Goal: Information Seeking & Learning: Learn about a topic

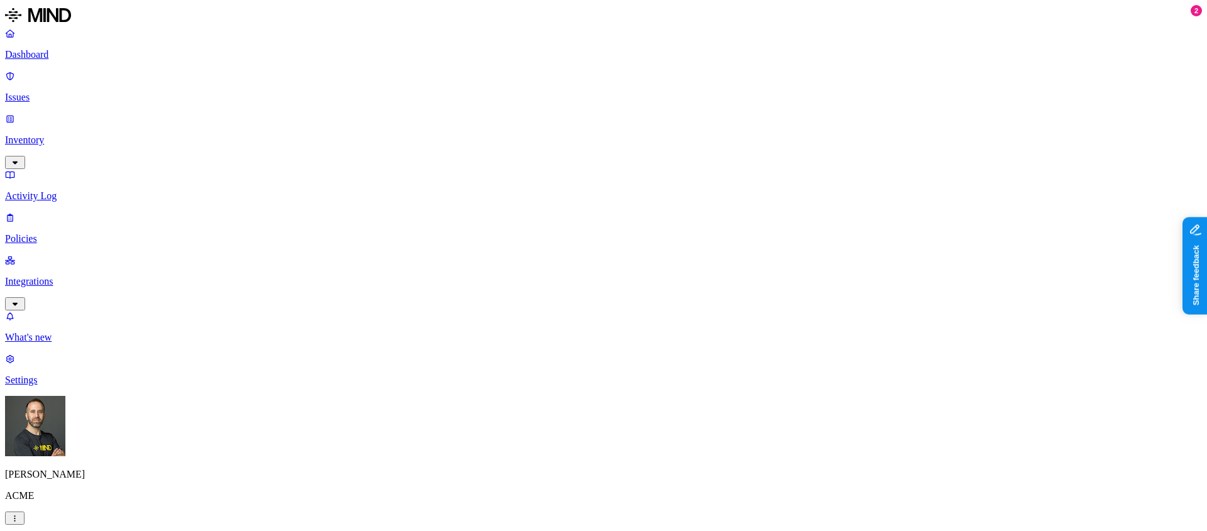
scroll to position [378, 49]
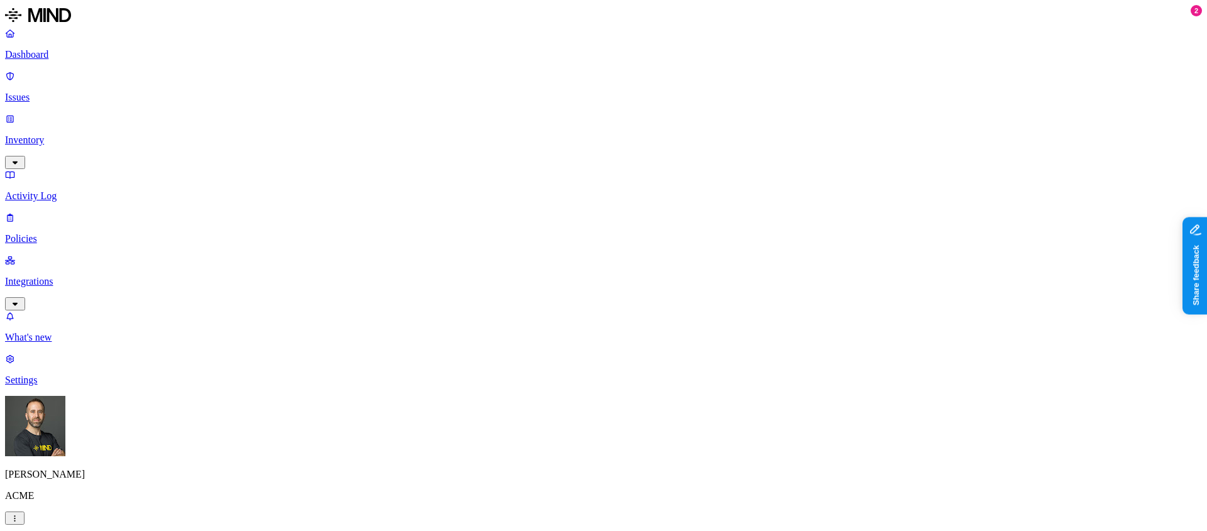
type input "w"
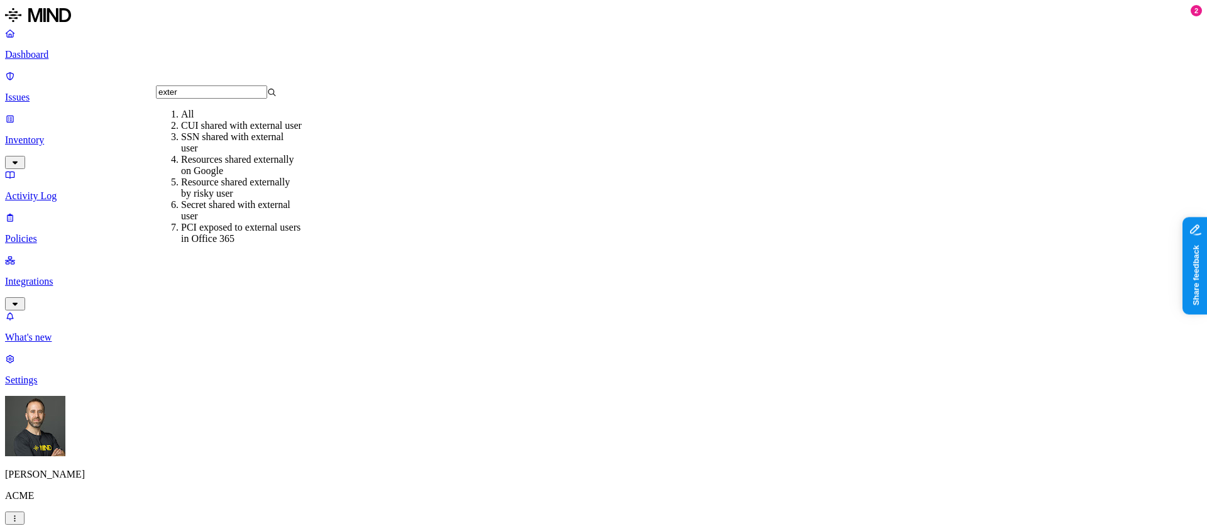
type input "exter"
click at [269, 154] on div "SSN shared with external user" at bounding box center [241, 142] width 121 height 23
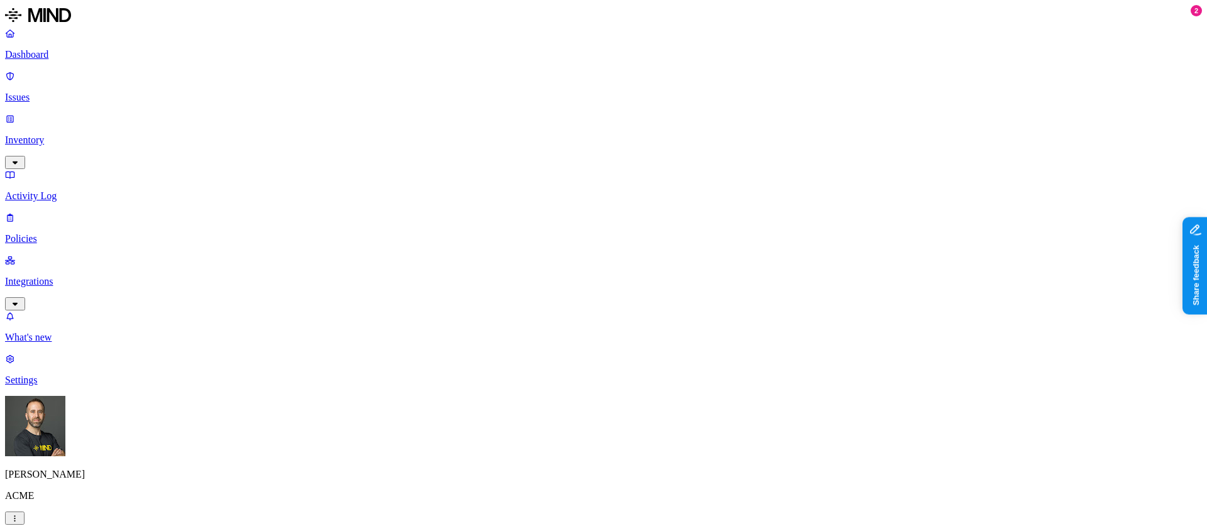
scroll to position [0, 49]
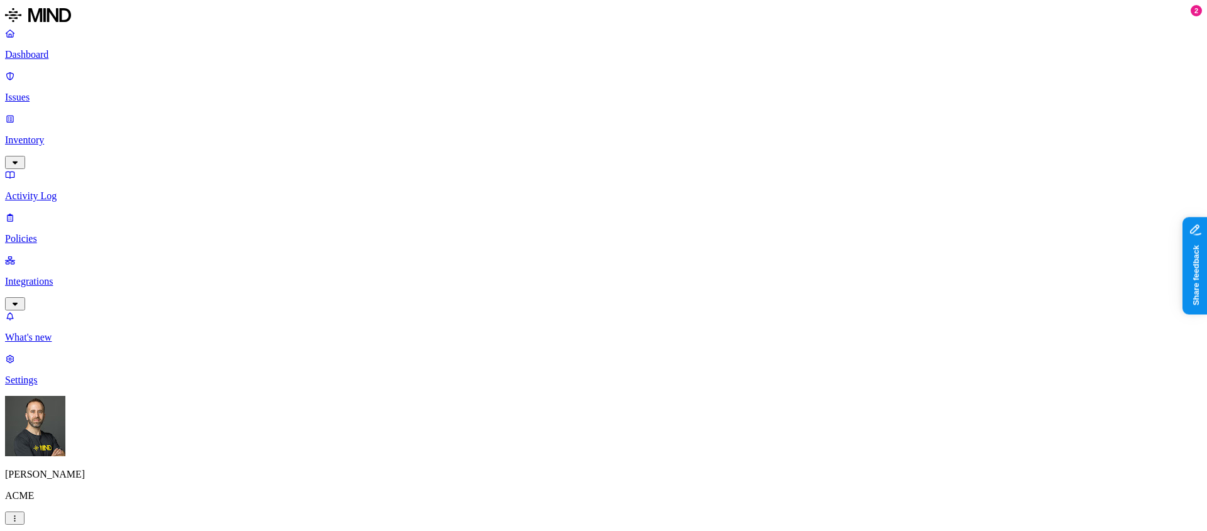
scroll to position [244, 0]
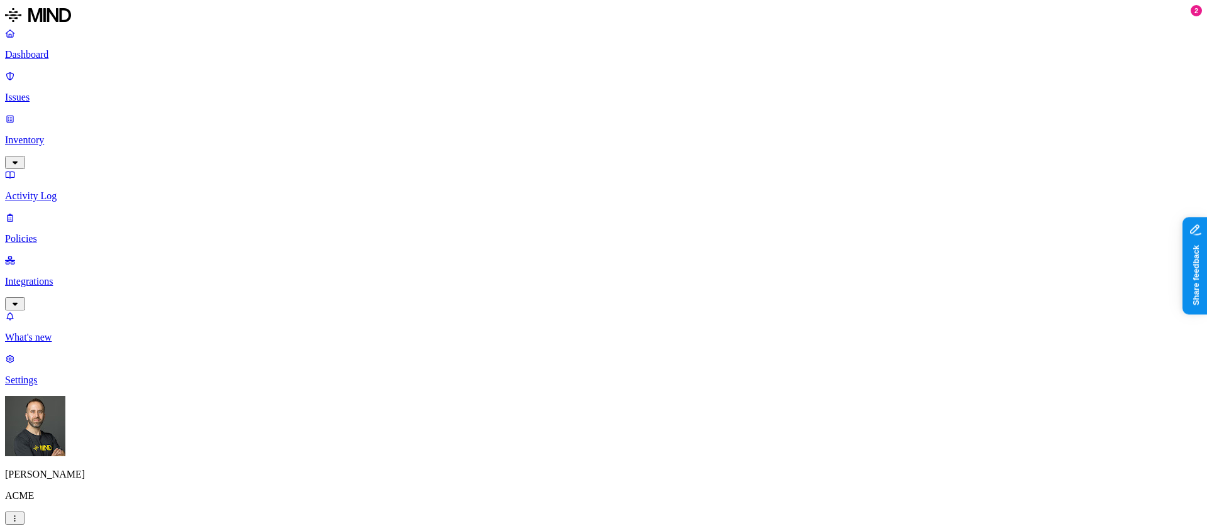
scroll to position [0, 0]
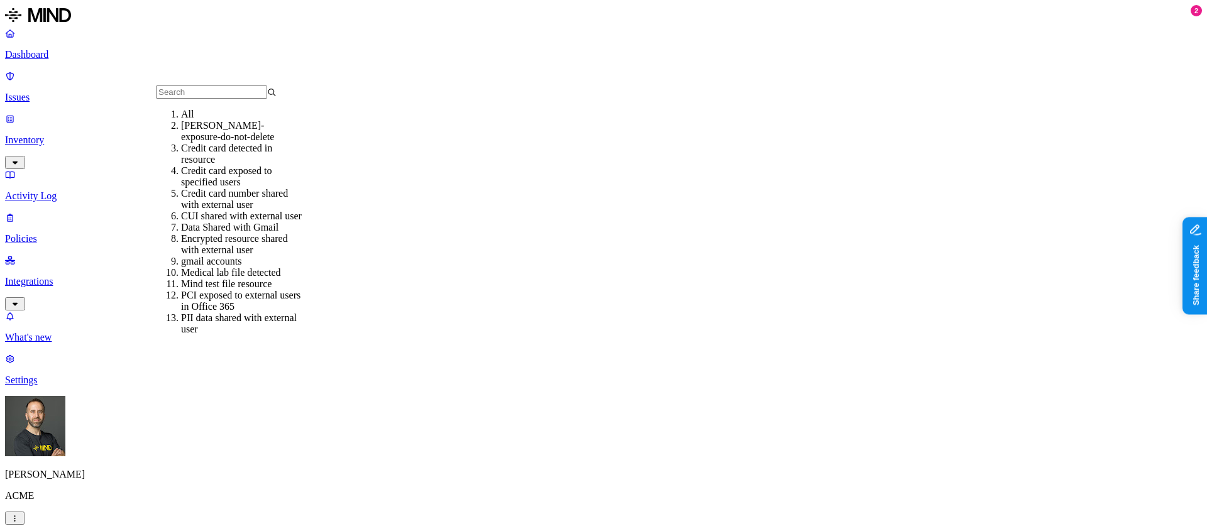
click at [229, 97] on input "text" at bounding box center [211, 92] width 111 height 13
click at [263, 206] on div "Credit card number shared with external user" at bounding box center [241, 199] width 121 height 23
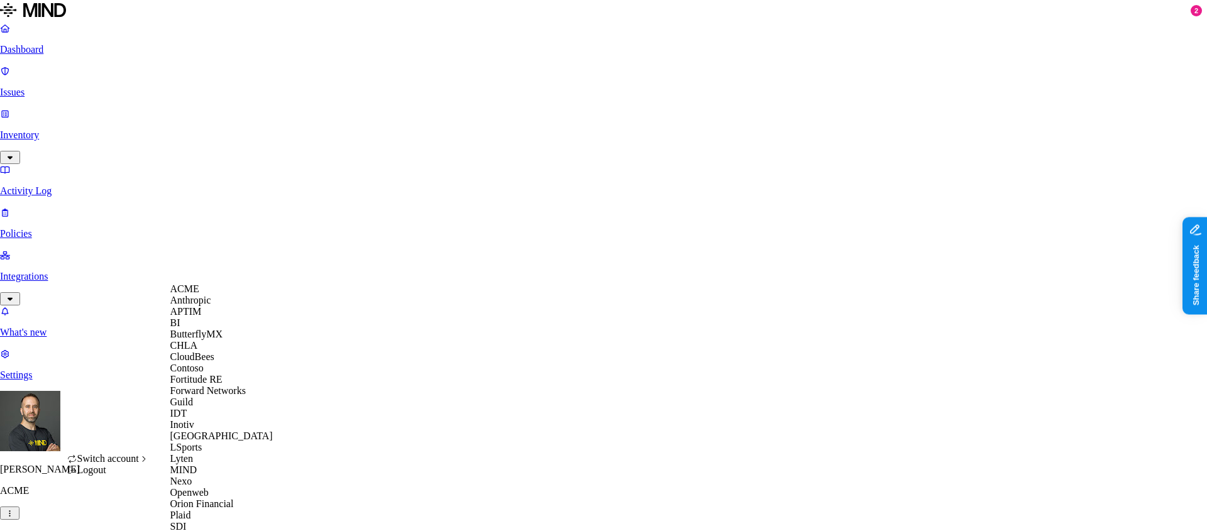
scroll to position [81, 0]
click at [214, 353] on span "CloudBees" at bounding box center [192, 356] width 44 height 11
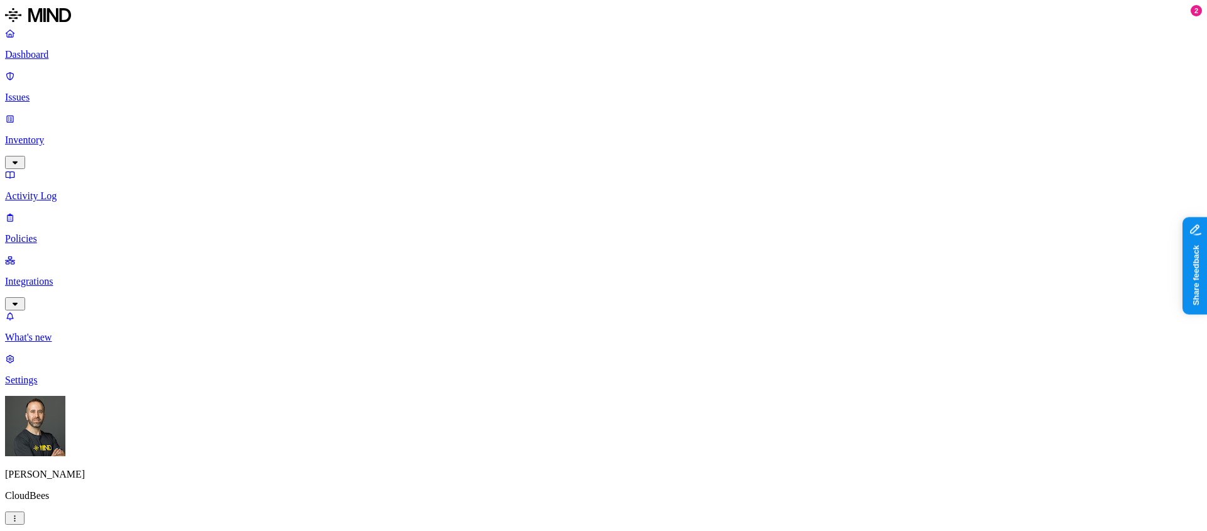
click at [86, 52] on p "Dashboard" at bounding box center [603, 54] width 1197 height 11
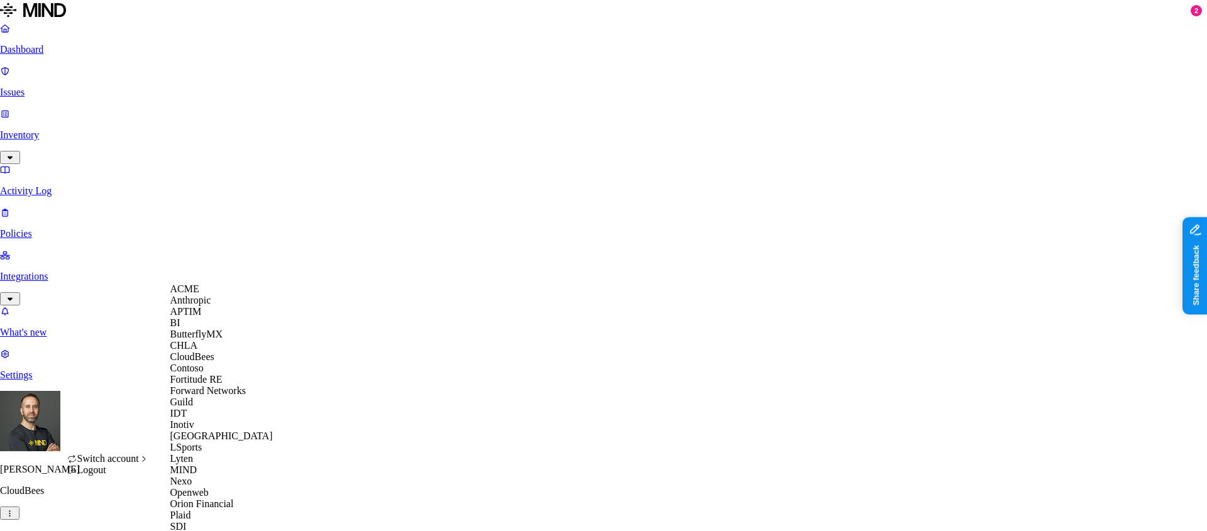
click at [221, 295] on div "ACME" at bounding box center [231, 289] width 122 height 11
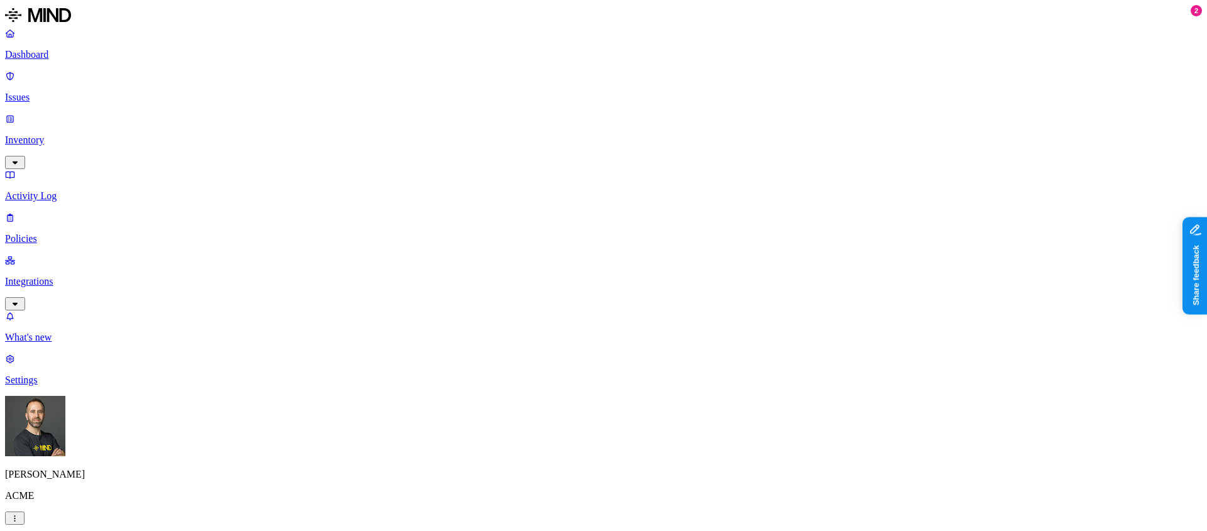
click at [95, 135] on p "Inventory" at bounding box center [603, 140] width 1197 height 11
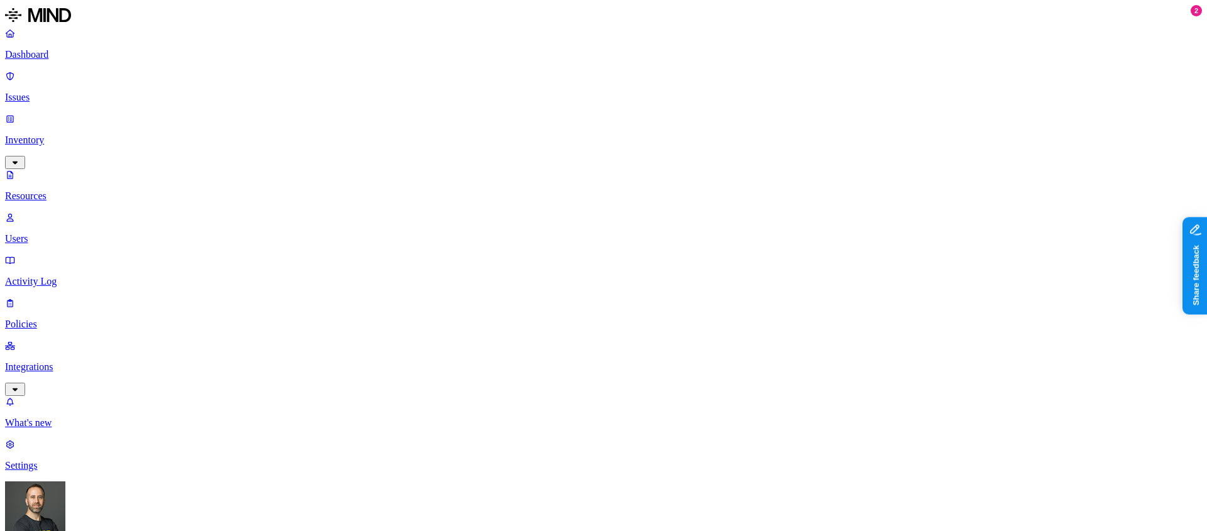
click at [84, 92] on p "Issues" at bounding box center [603, 97] width 1197 height 11
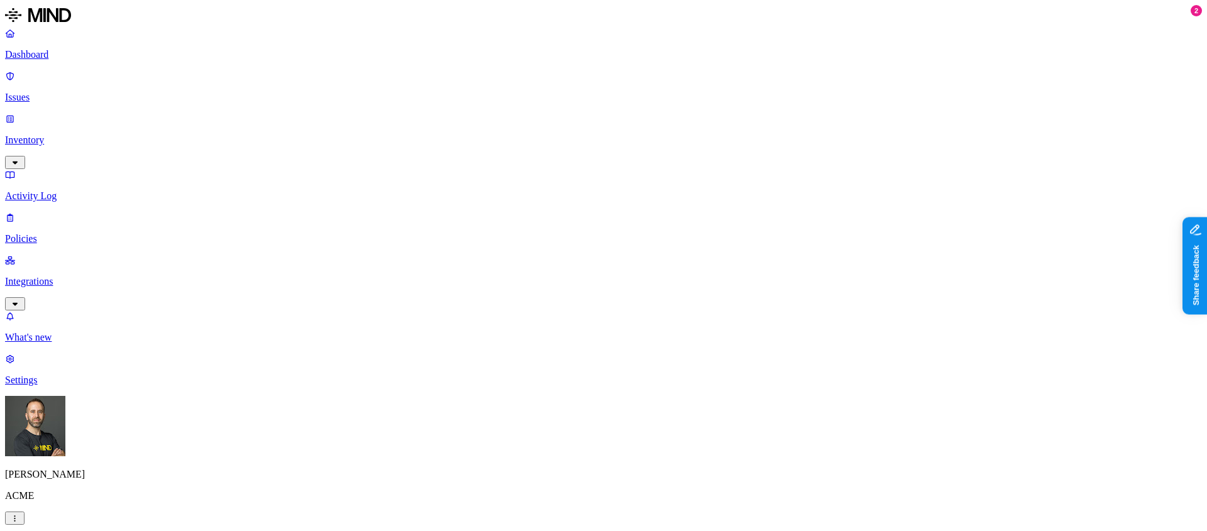
click at [84, 135] on p "Inventory" at bounding box center [603, 140] width 1197 height 11
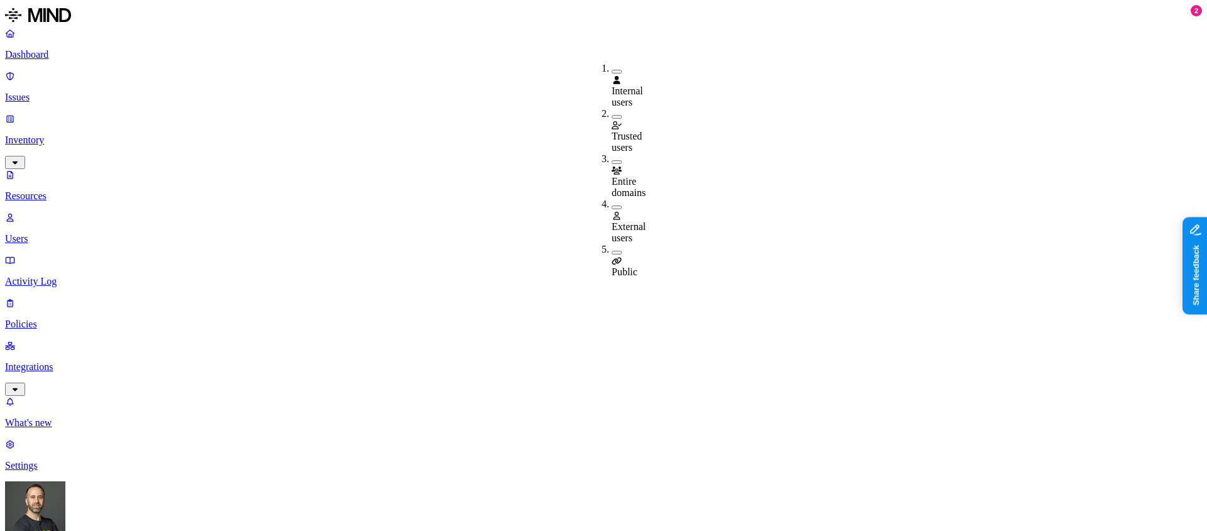
click at [612, 251] on button "button" at bounding box center [617, 253] width 10 height 4
